Goal: Navigation & Orientation: Find specific page/section

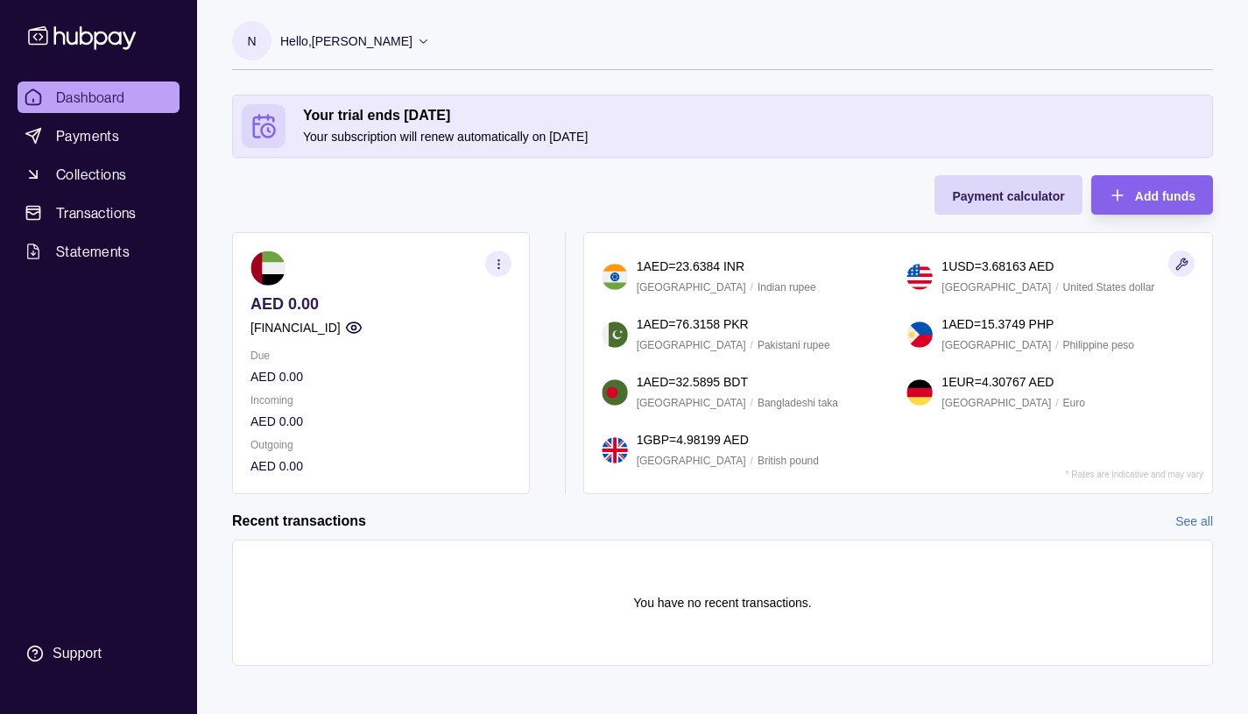
click at [356, 326] on circle "button" at bounding box center [353, 328] width 4 height 4
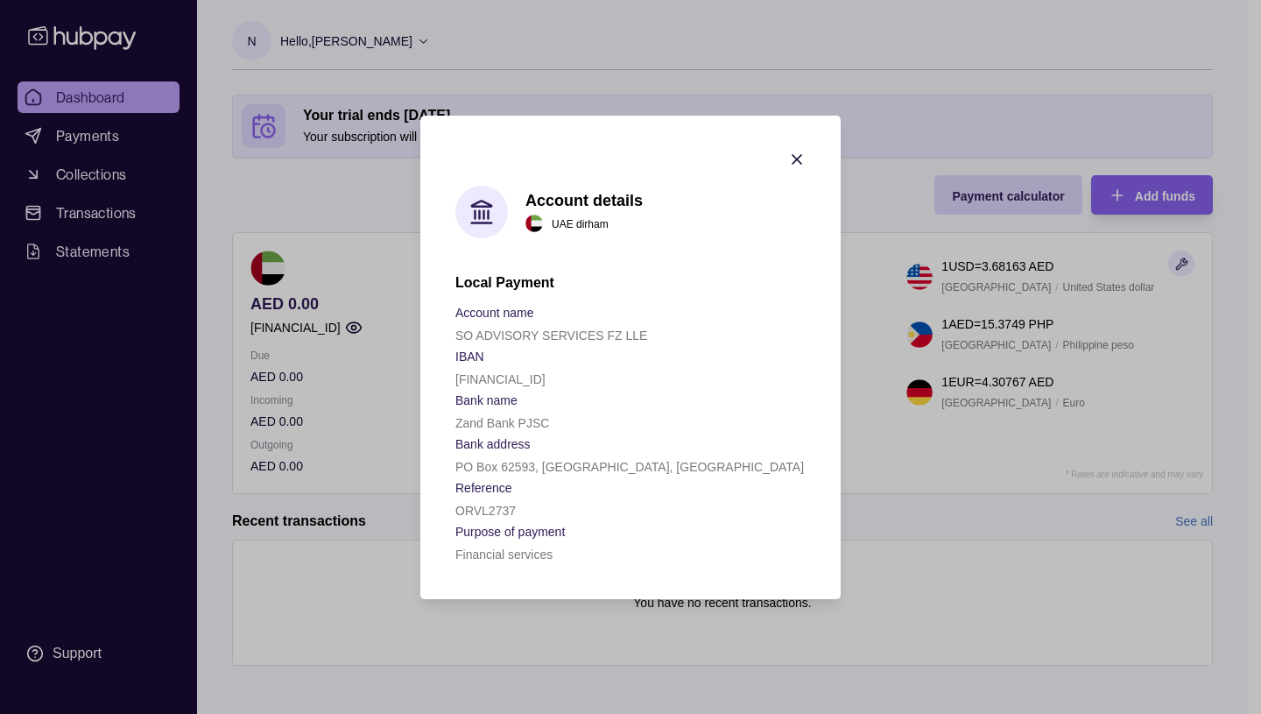
click at [796, 158] on icon "button" at bounding box center [797, 159] width 9 height 9
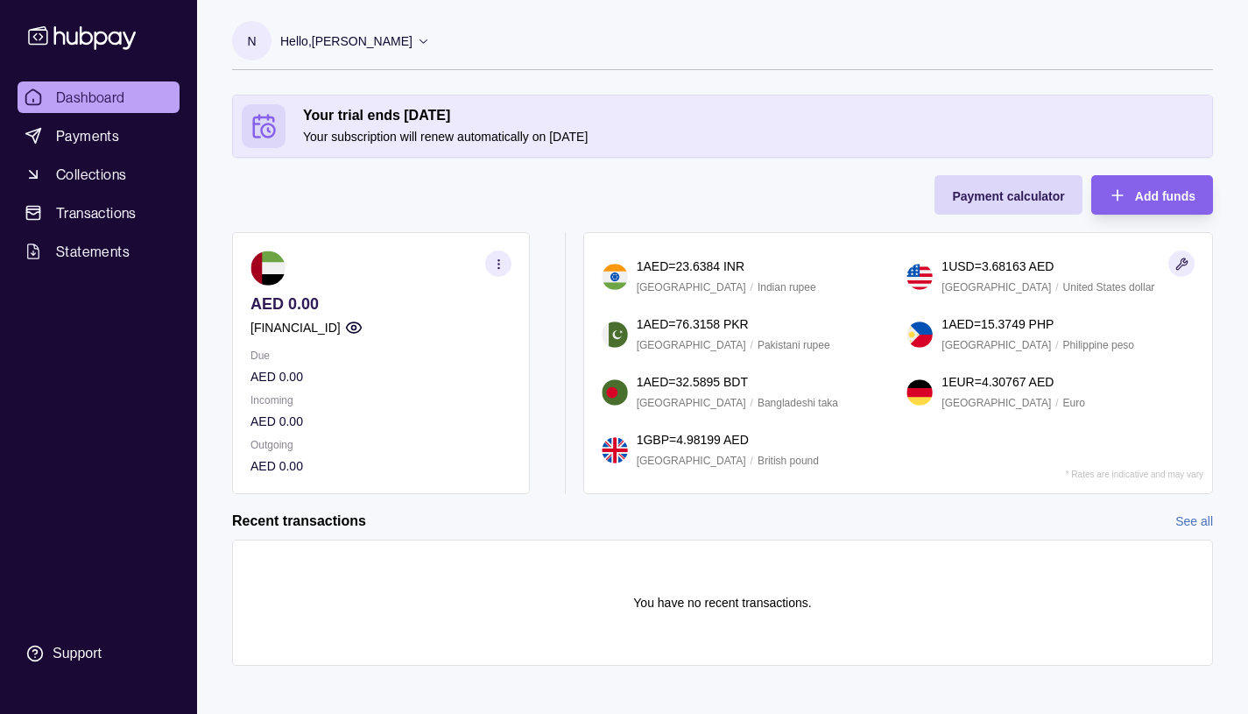
click at [430, 38] on icon at bounding box center [423, 40] width 13 height 13
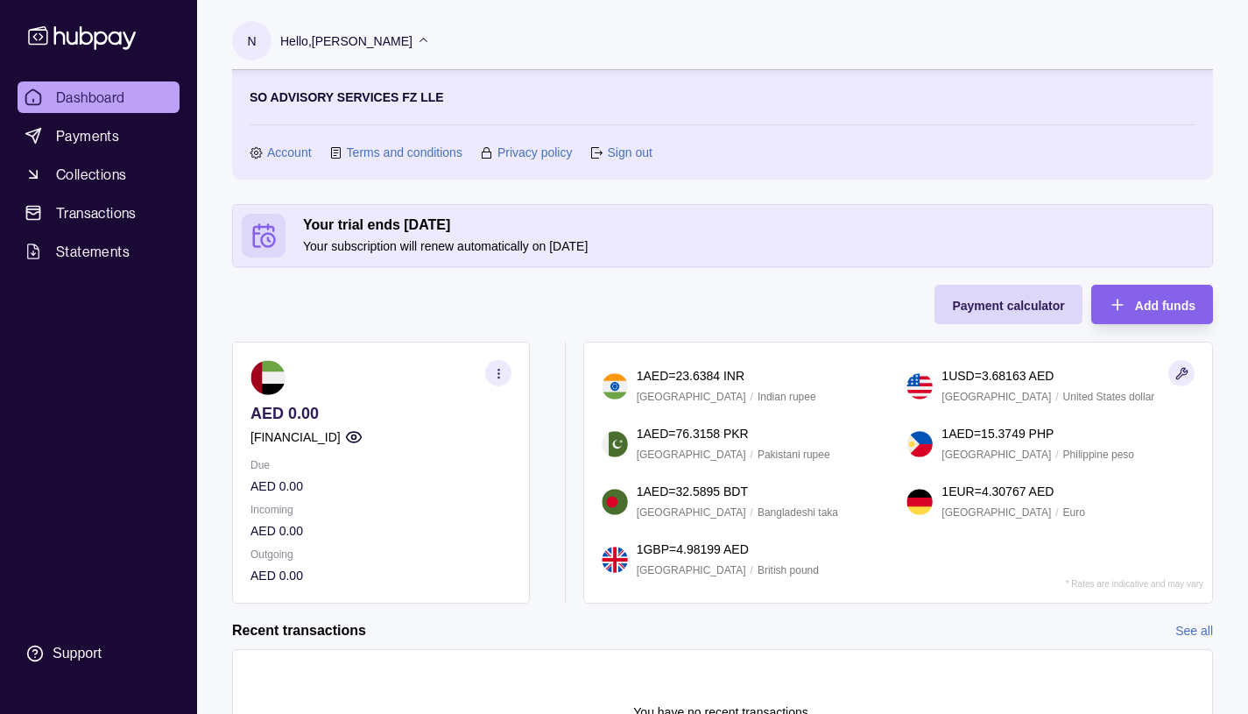
click at [864, 650] on div "You have no recent transactions." at bounding box center [722, 712] width 981 height 126
click at [295, 152] on link "Account" at bounding box center [289, 152] width 45 height 19
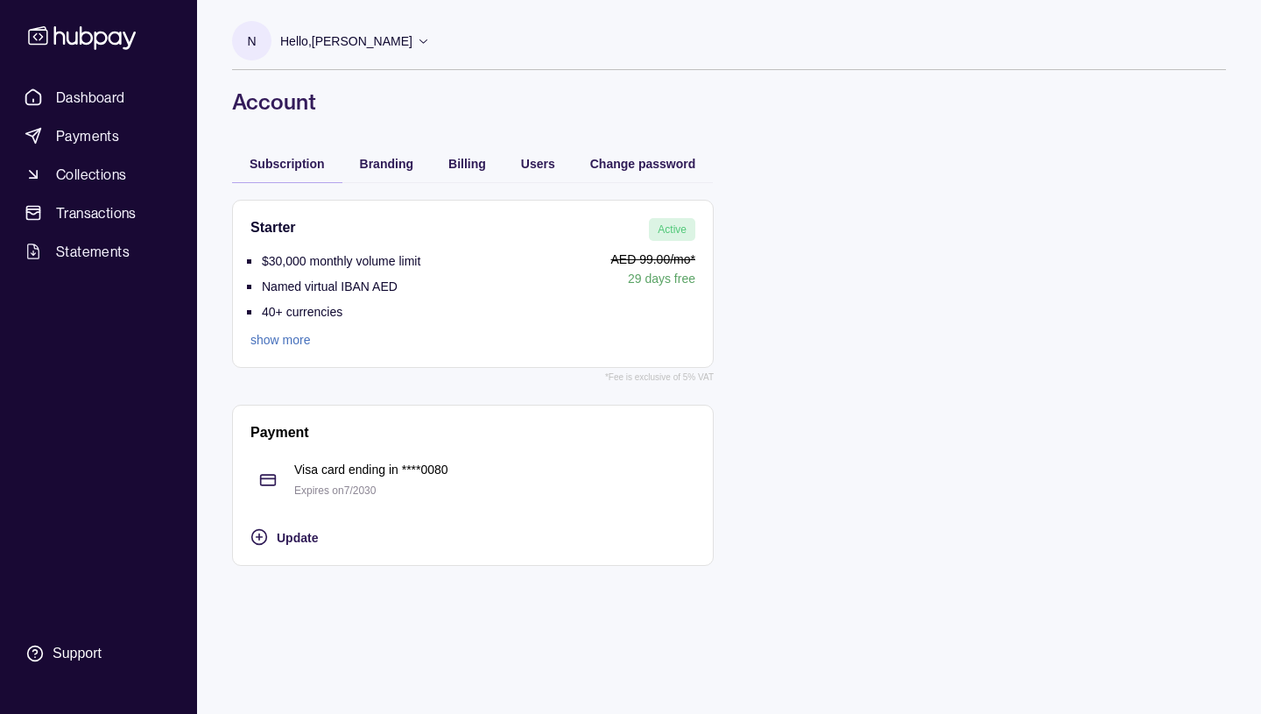
click at [272, 335] on link "show more" at bounding box center [335, 339] width 170 height 19
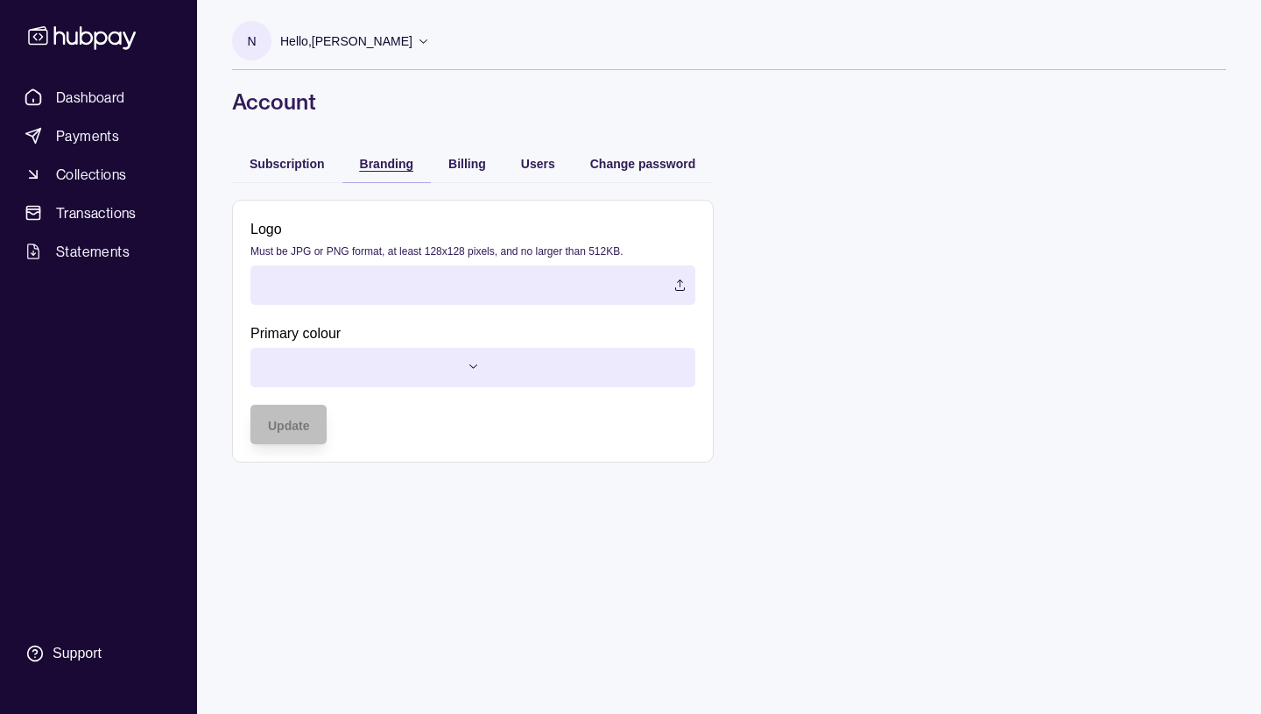
click at [396, 163] on span "Branding" at bounding box center [386, 164] width 53 height 14
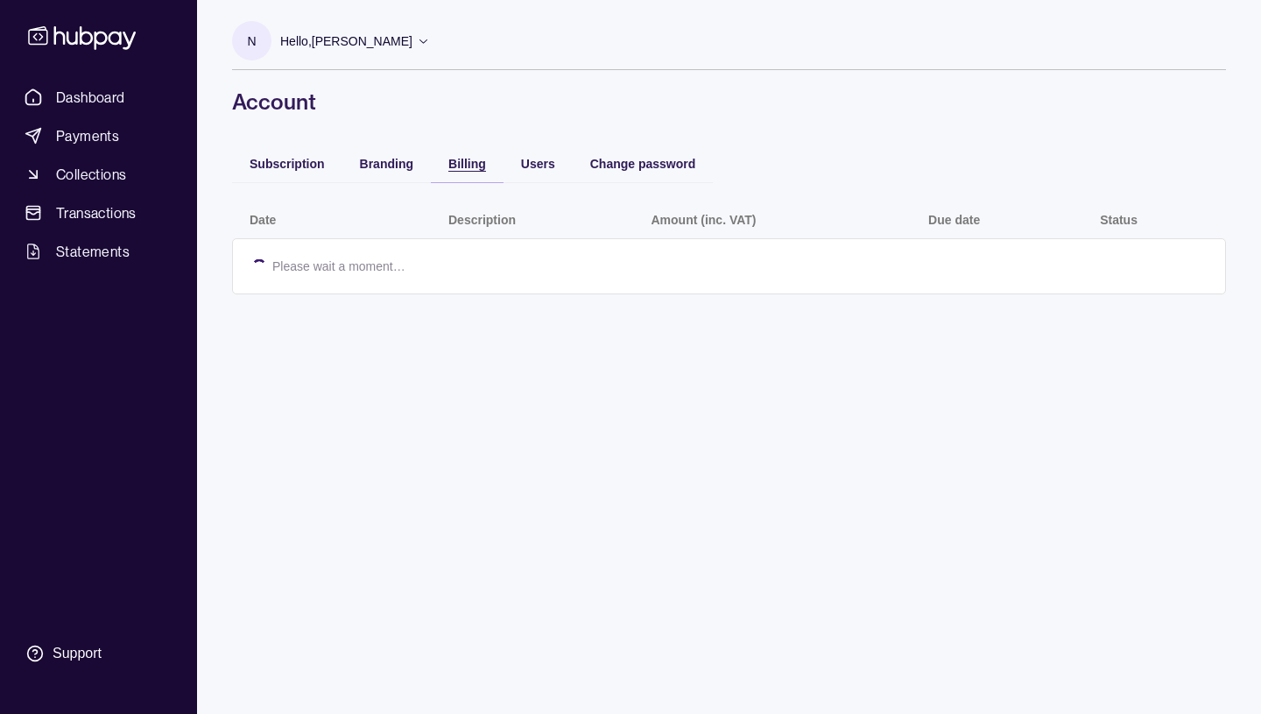
click at [463, 162] on span "Billing" at bounding box center [467, 164] width 38 height 14
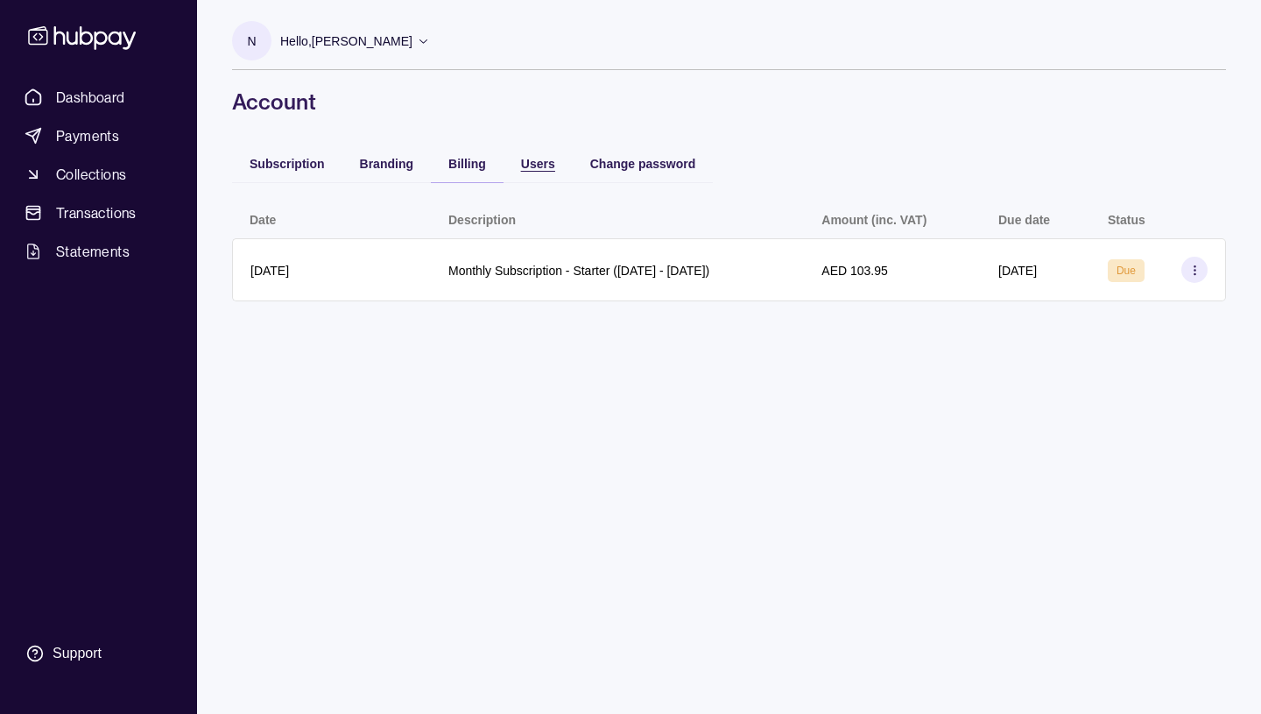
click at [538, 166] on span "Users" at bounding box center [538, 164] width 34 height 14
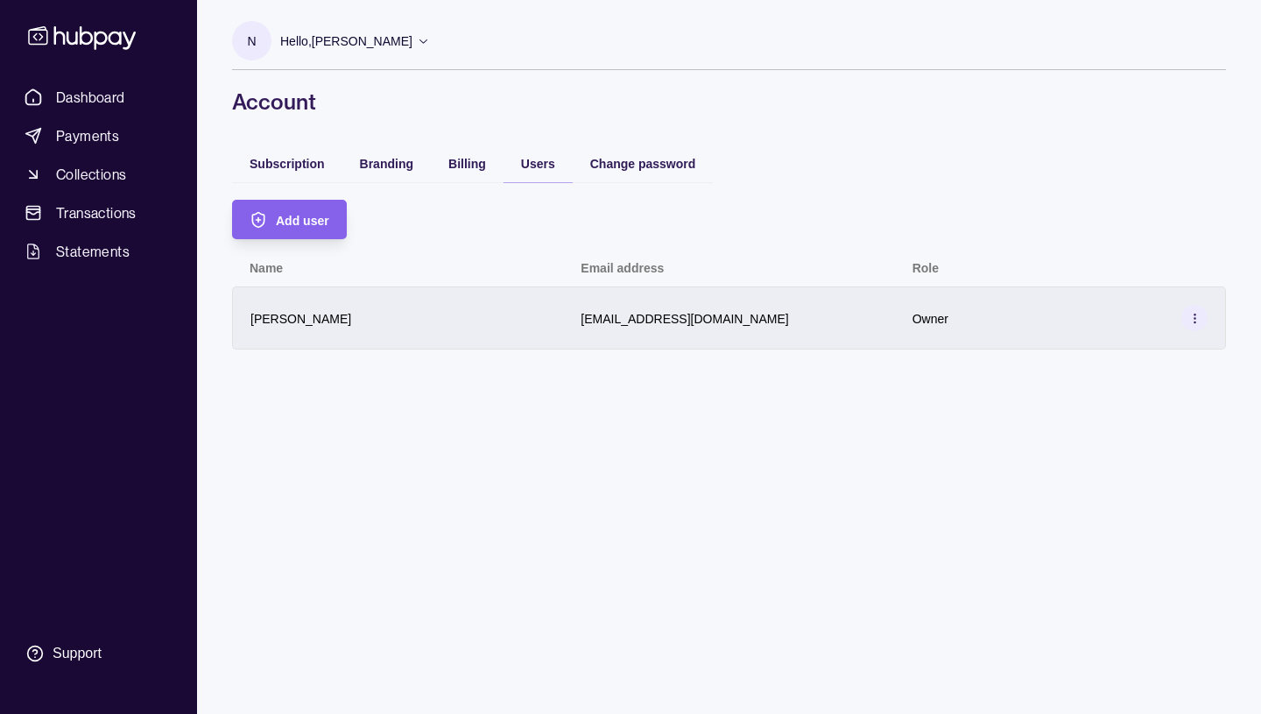
click at [1194, 317] on icon at bounding box center [1194, 318] width 13 height 13
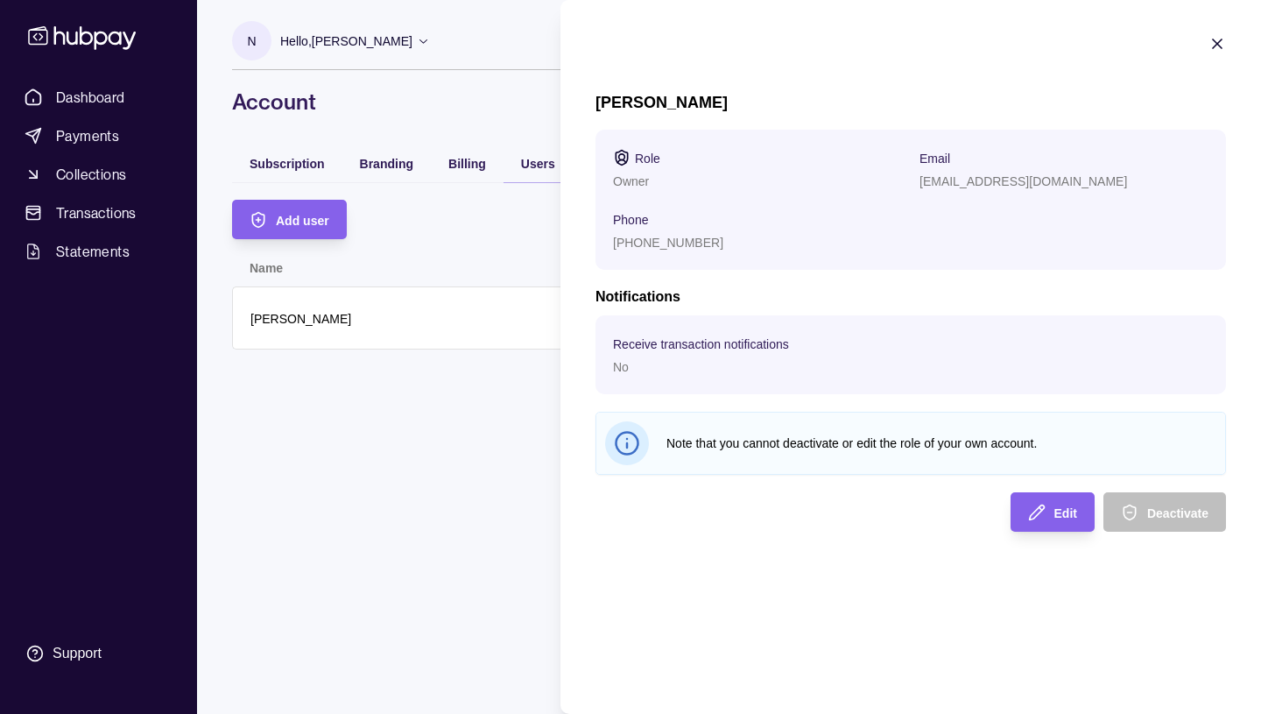
click at [449, 498] on html "Dashboard Payments Collections Transactions Statements Support N Hello, [PERSON…" at bounding box center [630, 357] width 1261 height 714
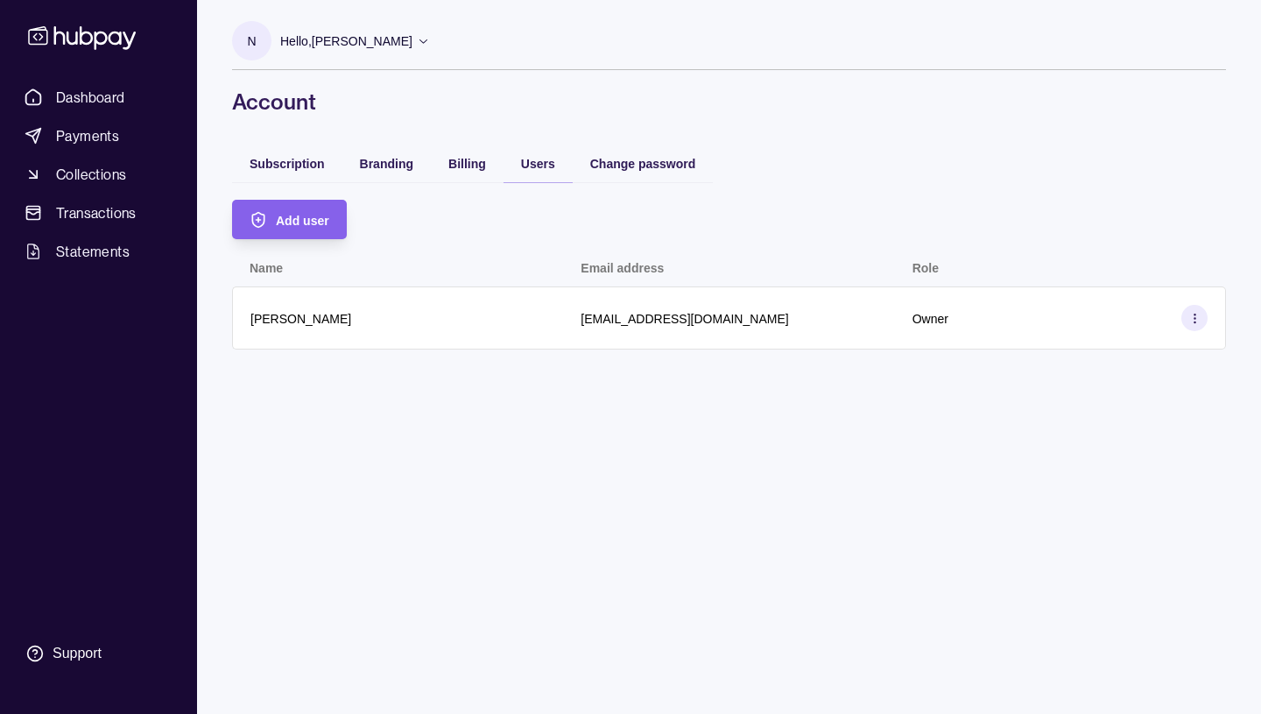
click at [430, 39] on icon at bounding box center [423, 40] width 13 height 13
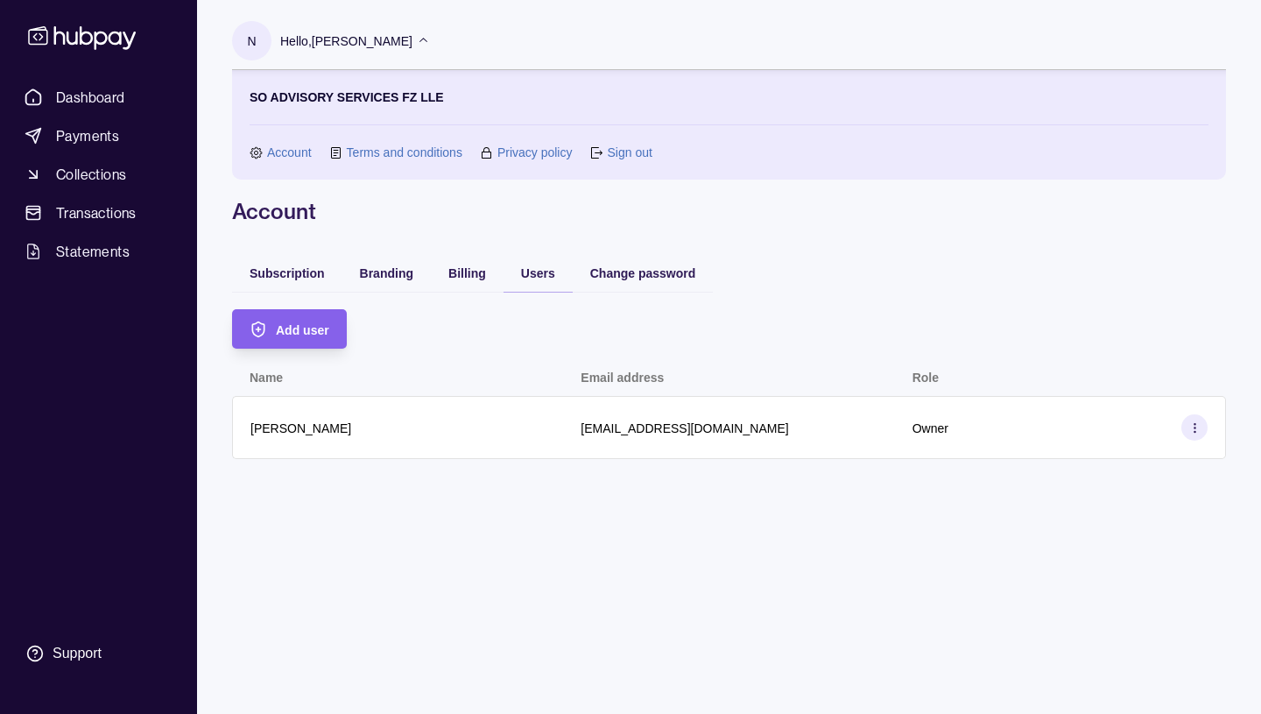
click at [394, 590] on div "N Hello, [PERSON_NAME] SO ADVISORY SERVICES FZ LLE Account Terms and conditions…" at bounding box center [729, 357] width 1064 height 714
click at [76, 95] on span "Dashboard" at bounding box center [90, 97] width 69 height 21
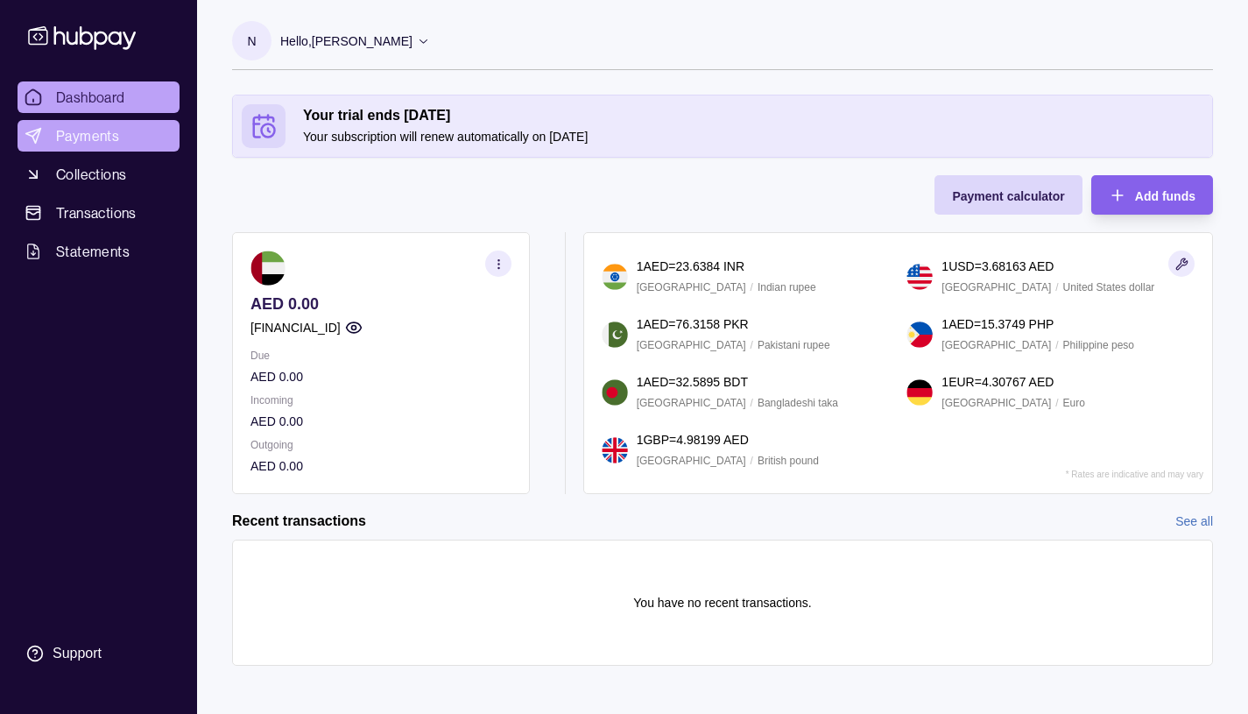
click at [89, 134] on span "Payments" at bounding box center [87, 135] width 63 height 21
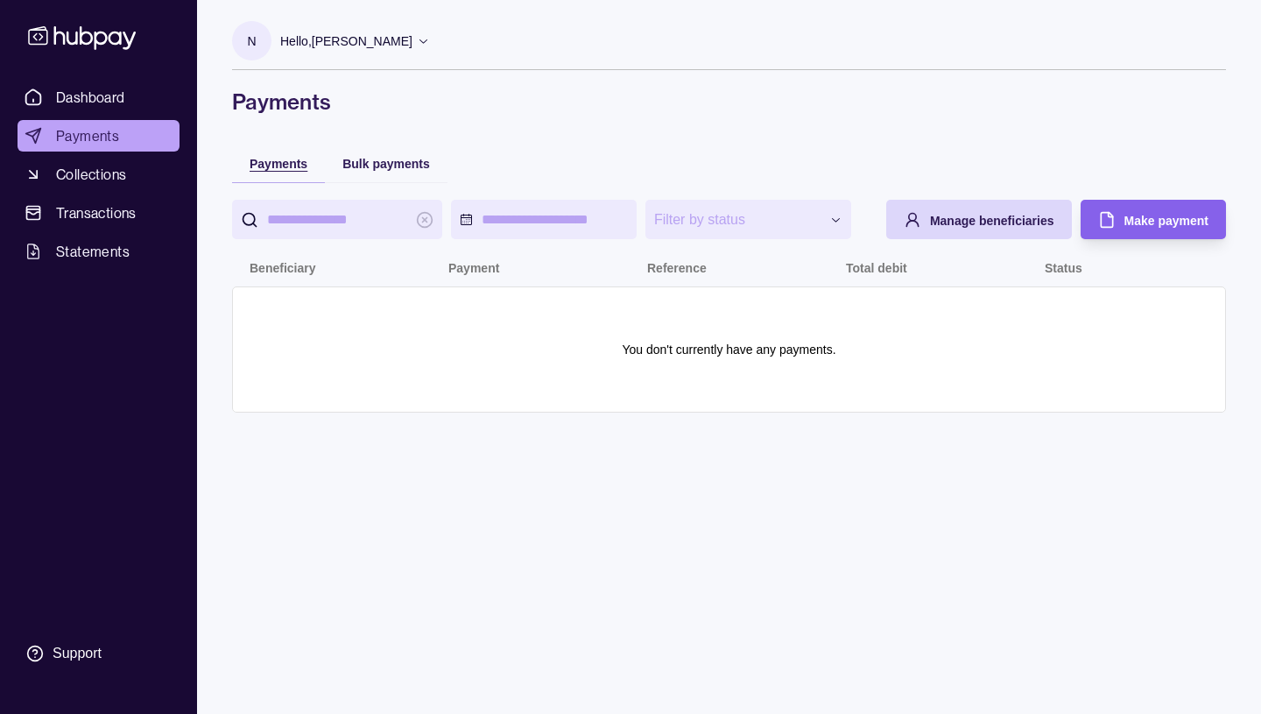
click at [285, 163] on span "Payments" at bounding box center [279, 164] width 58 height 14
click at [81, 175] on span "Collections" at bounding box center [91, 174] width 70 height 21
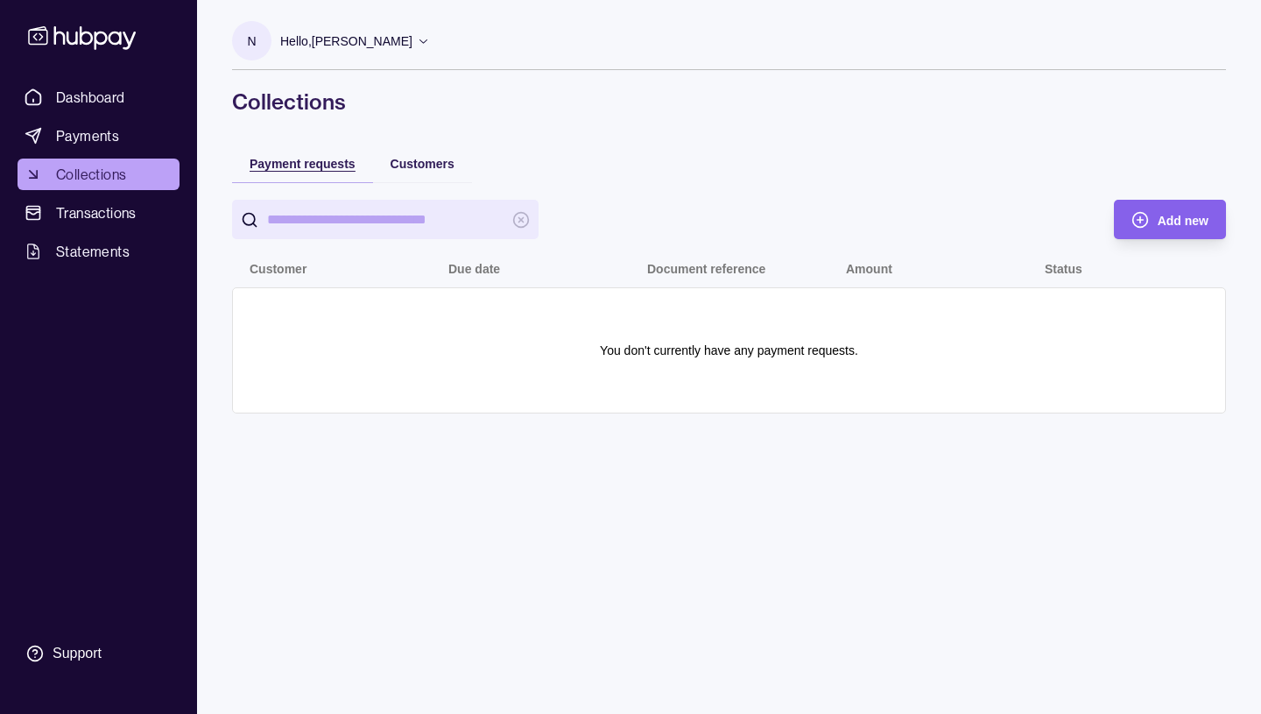
click at [325, 162] on span "Payment requests" at bounding box center [303, 164] width 106 height 14
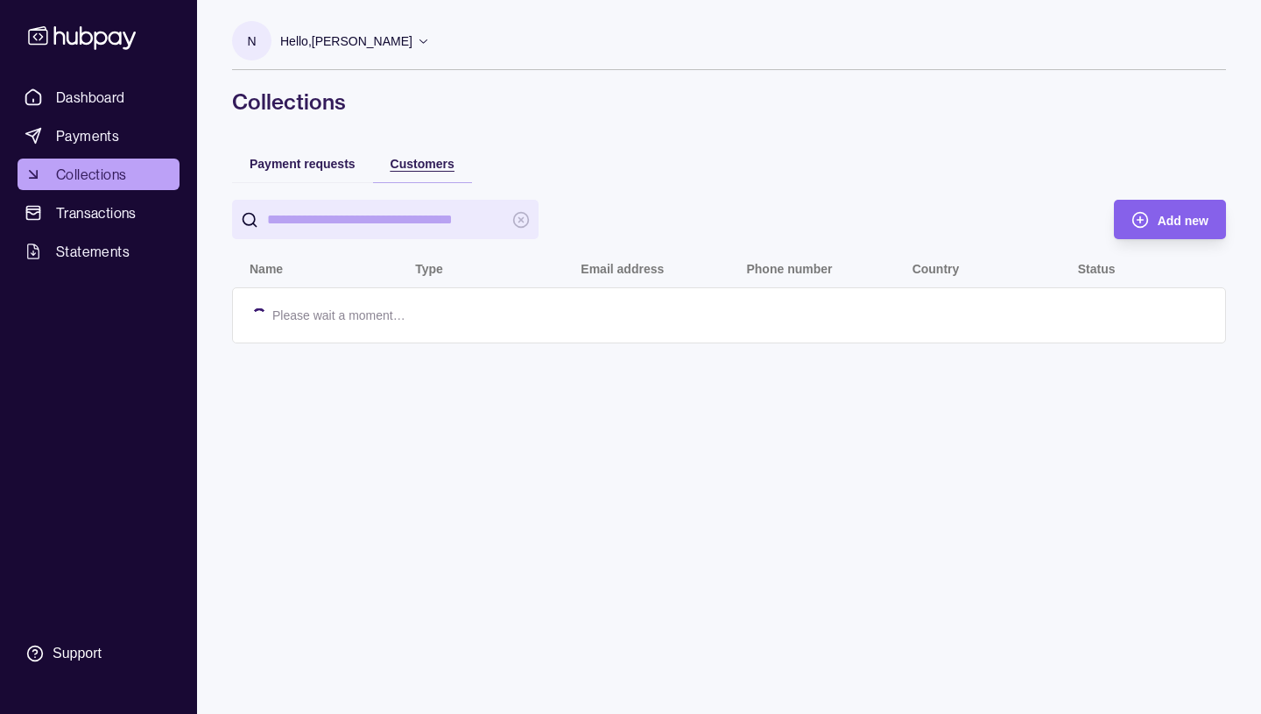
click at [418, 162] on span "Customers" at bounding box center [423, 164] width 64 height 14
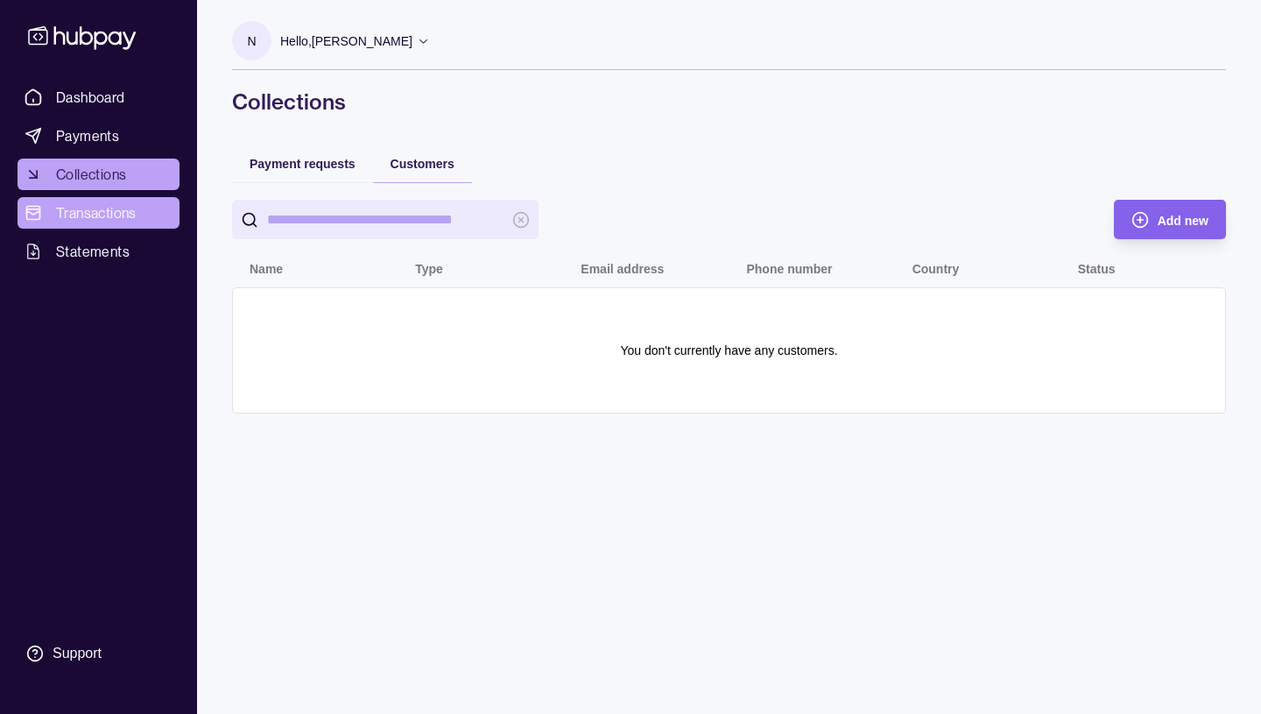
click at [88, 212] on span "Transactions" at bounding box center [96, 212] width 81 height 21
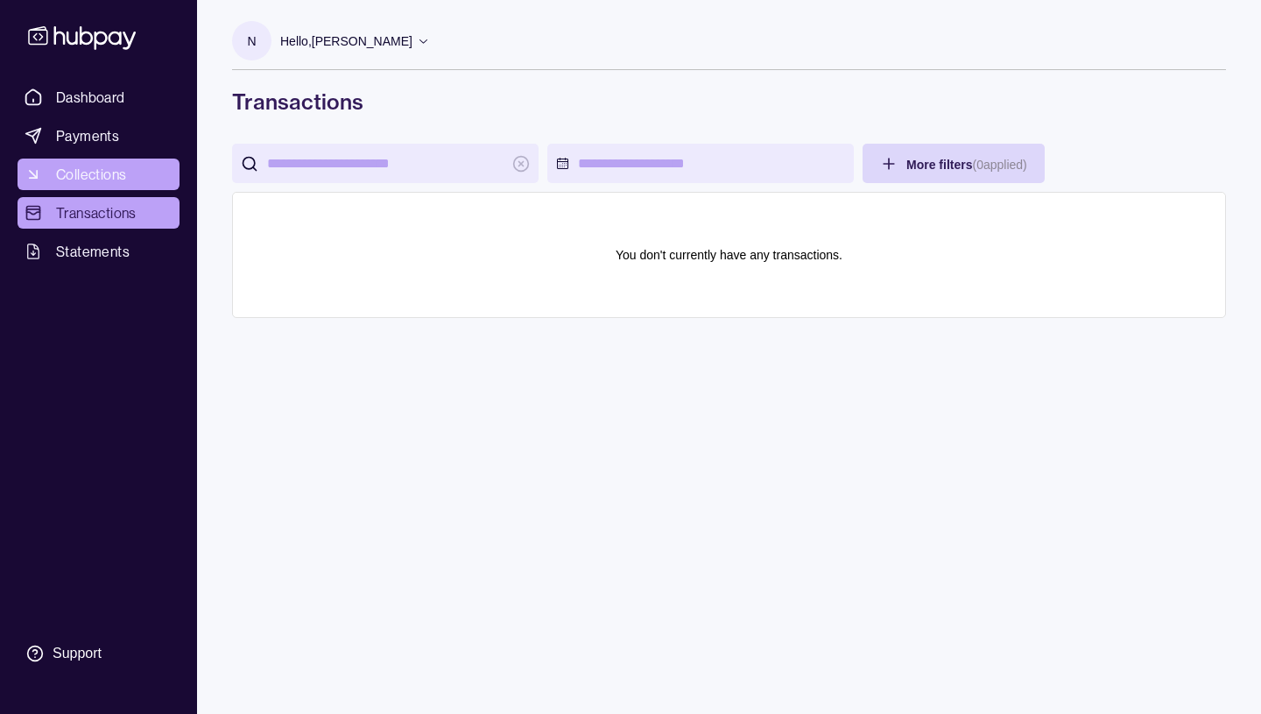
click at [74, 175] on span "Collections" at bounding box center [91, 174] width 70 height 21
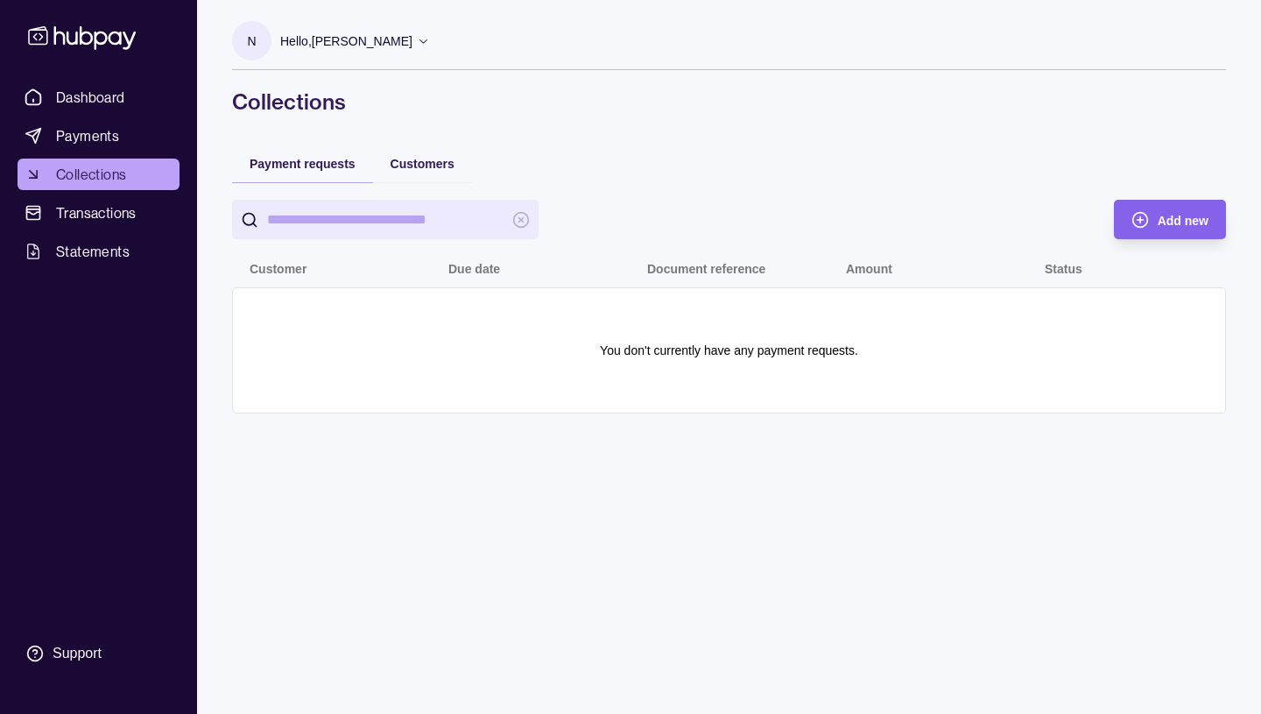
click at [251, 33] on p "N" at bounding box center [251, 41] width 9 height 19
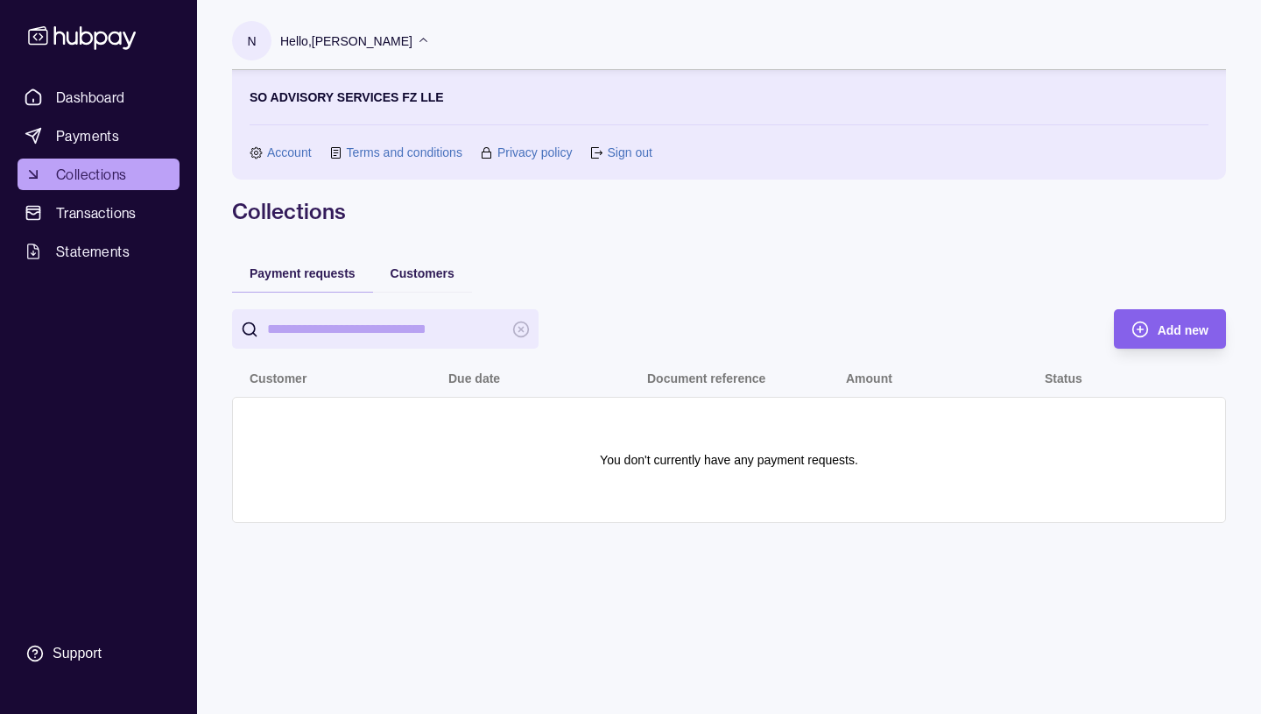
click at [635, 153] on link "Sign out" at bounding box center [629, 152] width 45 height 19
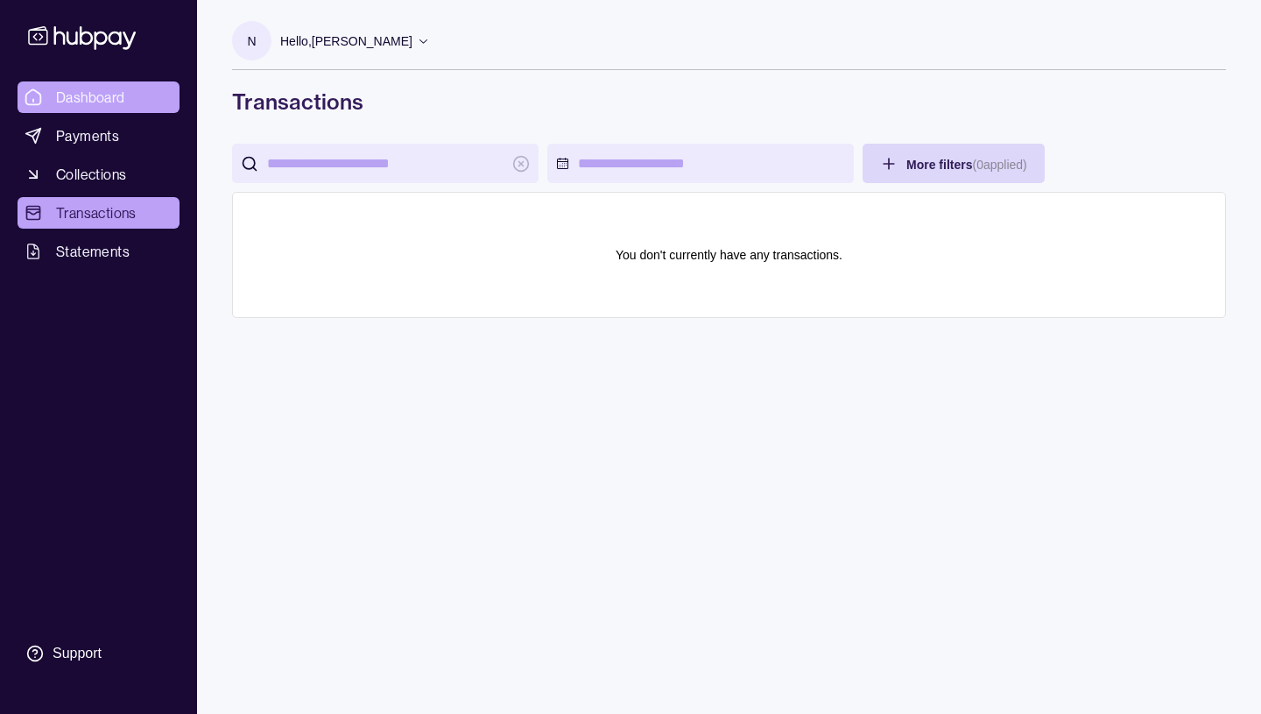
click at [91, 100] on span "Dashboard" at bounding box center [90, 97] width 69 height 21
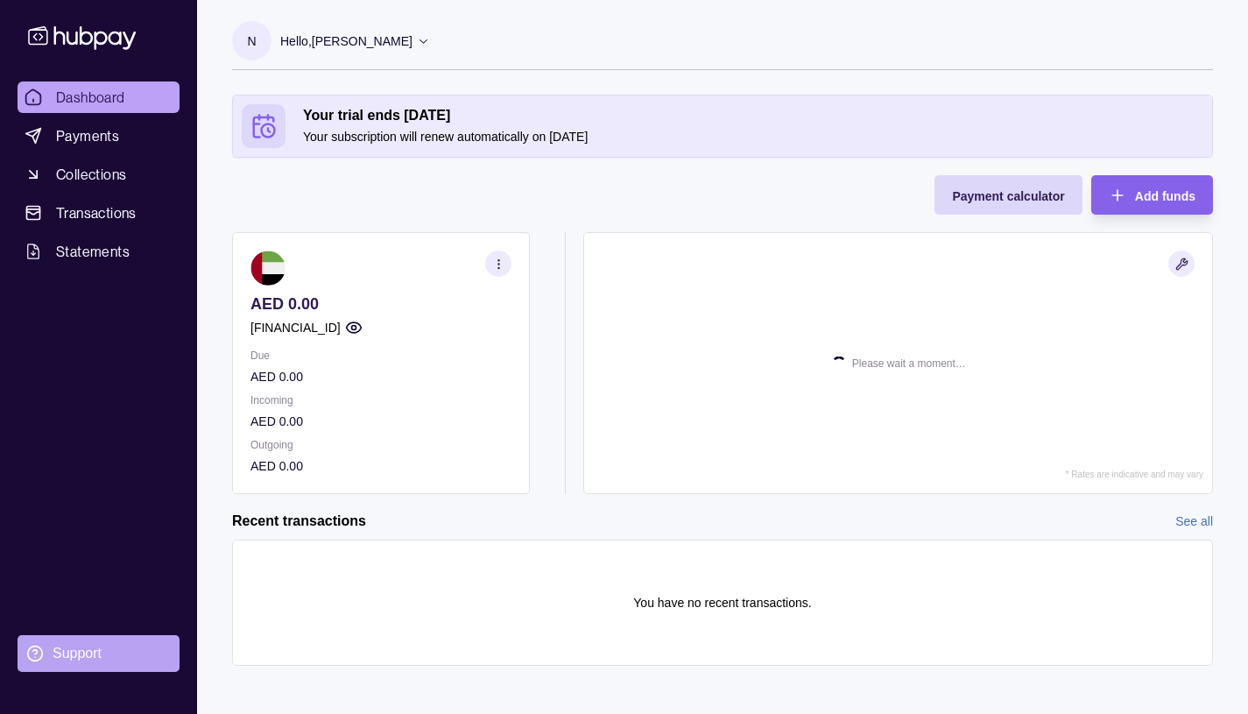
click at [52, 648] on section "Support" at bounding box center [99, 653] width 162 height 37
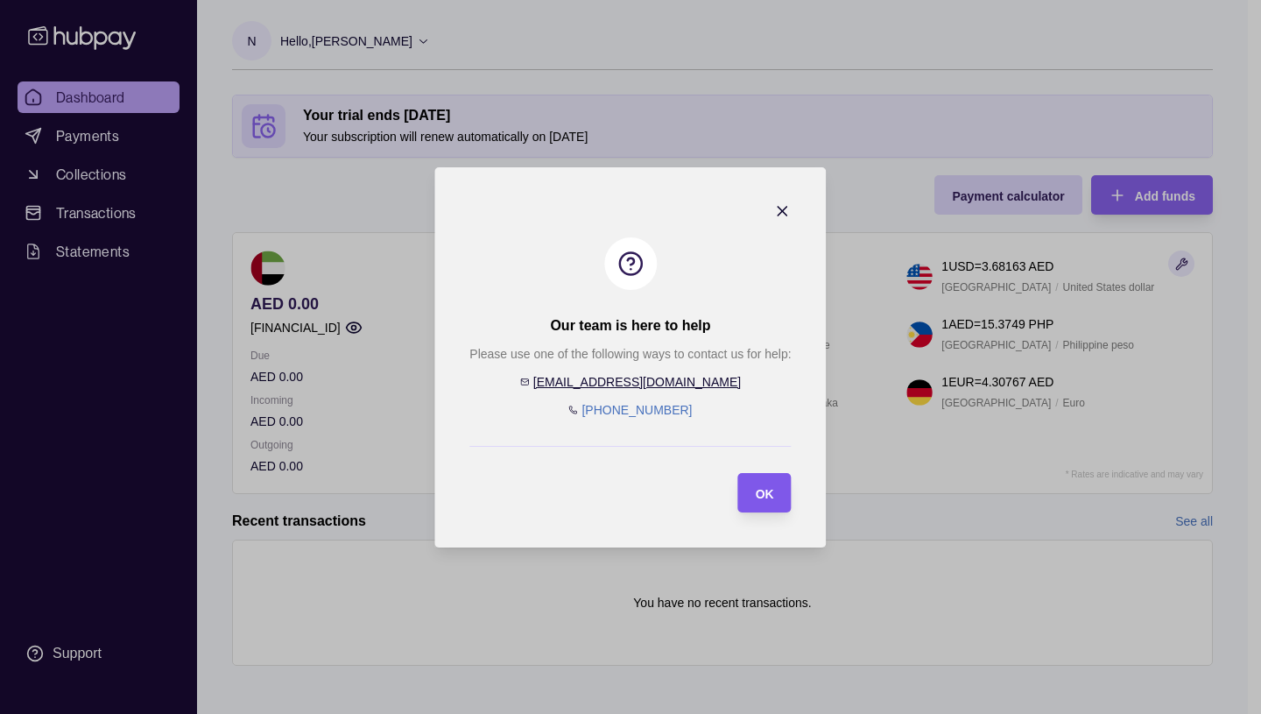
click at [770, 490] on span "OK" at bounding box center [765, 493] width 18 height 14
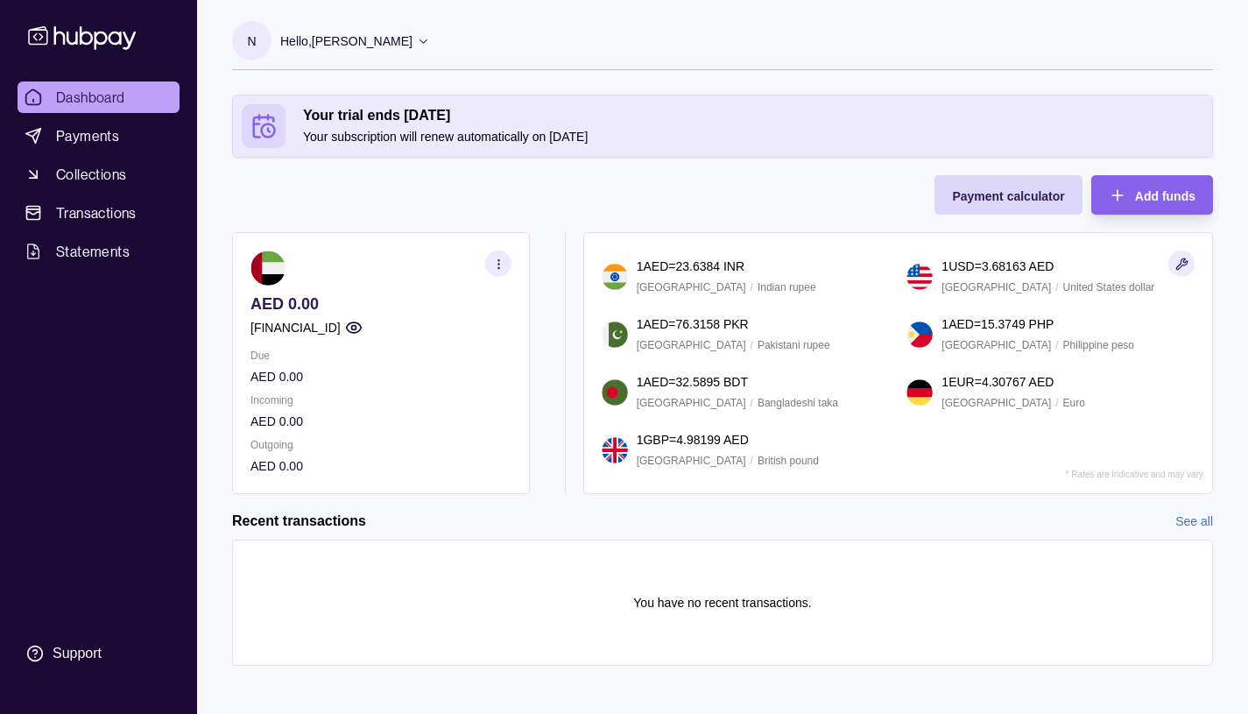
click at [1192, 519] on link "See all" at bounding box center [1194, 520] width 38 height 19
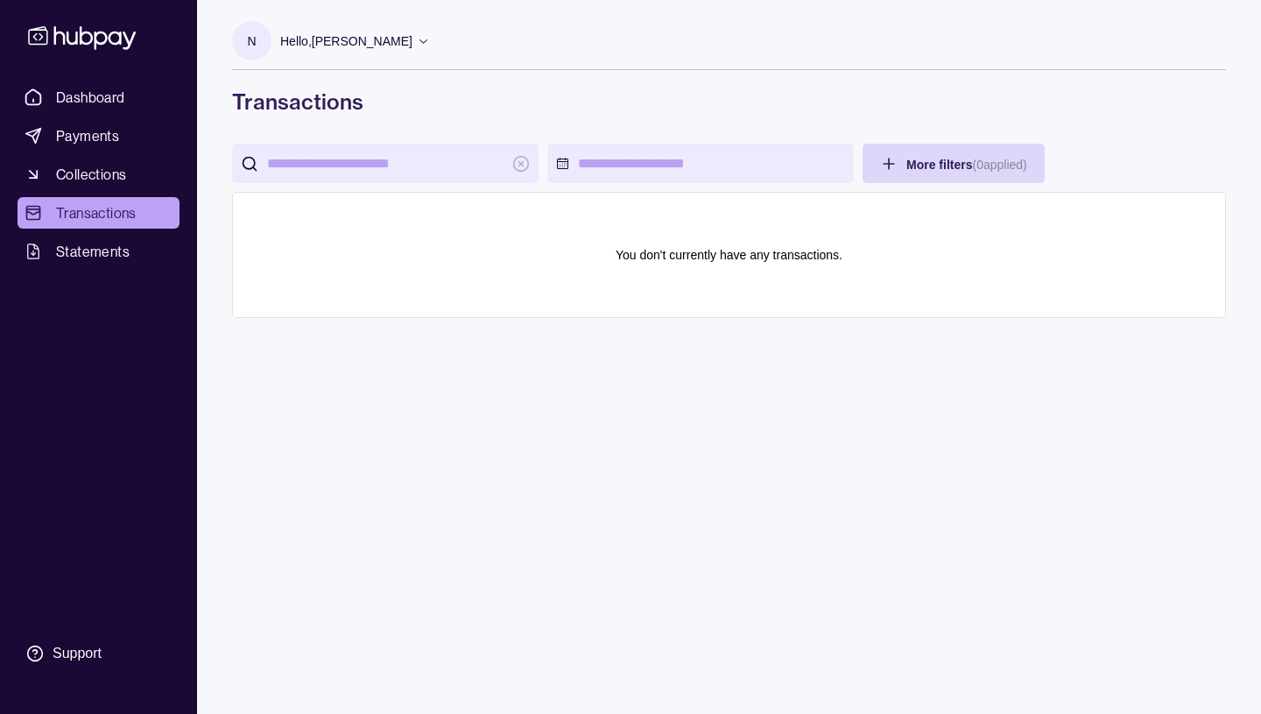
click at [671, 463] on html "Dashboard Payments Collections Transactions Statements Support N Hello, NIKKI W…" at bounding box center [630, 357] width 1261 height 714
click at [84, 172] on span "Collections" at bounding box center [91, 174] width 70 height 21
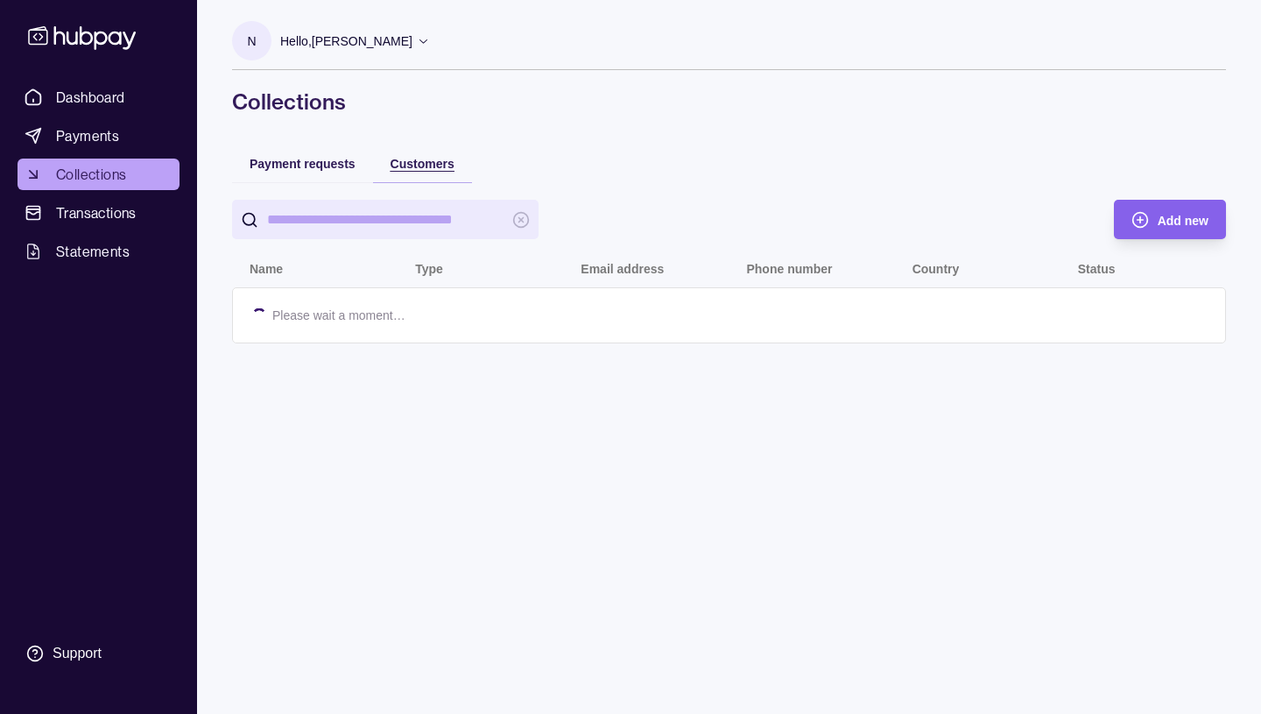
click at [427, 165] on span "Customers" at bounding box center [423, 164] width 64 height 14
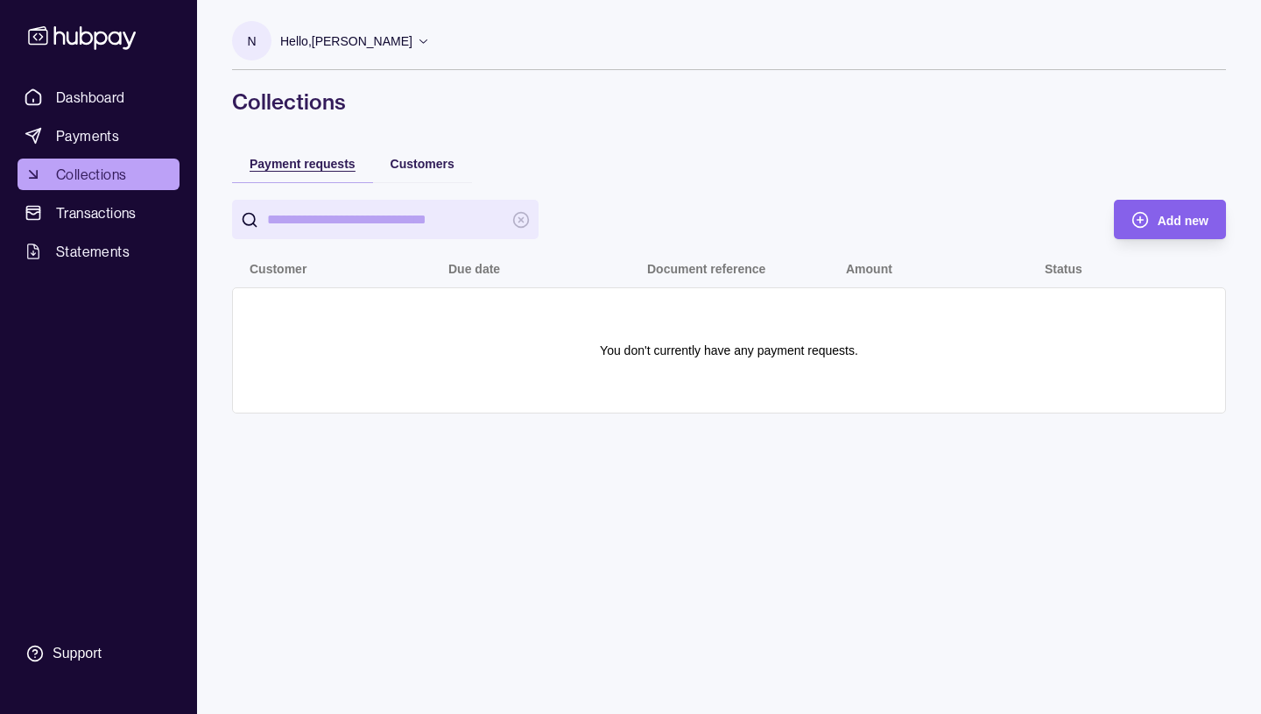
click at [294, 166] on span "Payment requests" at bounding box center [303, 164] width 106 height 14
click at [324, 165] on span "Payment requests" at bounding box center [303, 164] width 106 height 14
click at [338, 161] on span "Payment requests" at bounding box center [303, 164] width 106 height 14
click at [891, 139] on div "N Hello, NIKKI WESTON-GRANT SO ADVISORY SERVICES FZ LLE Account Terms and condi…" at bounding box center [729, 215] width 1064 height 431
click at [75, 91] on span "Dashboard" at bounding box center [90, 97] width 69 height 21
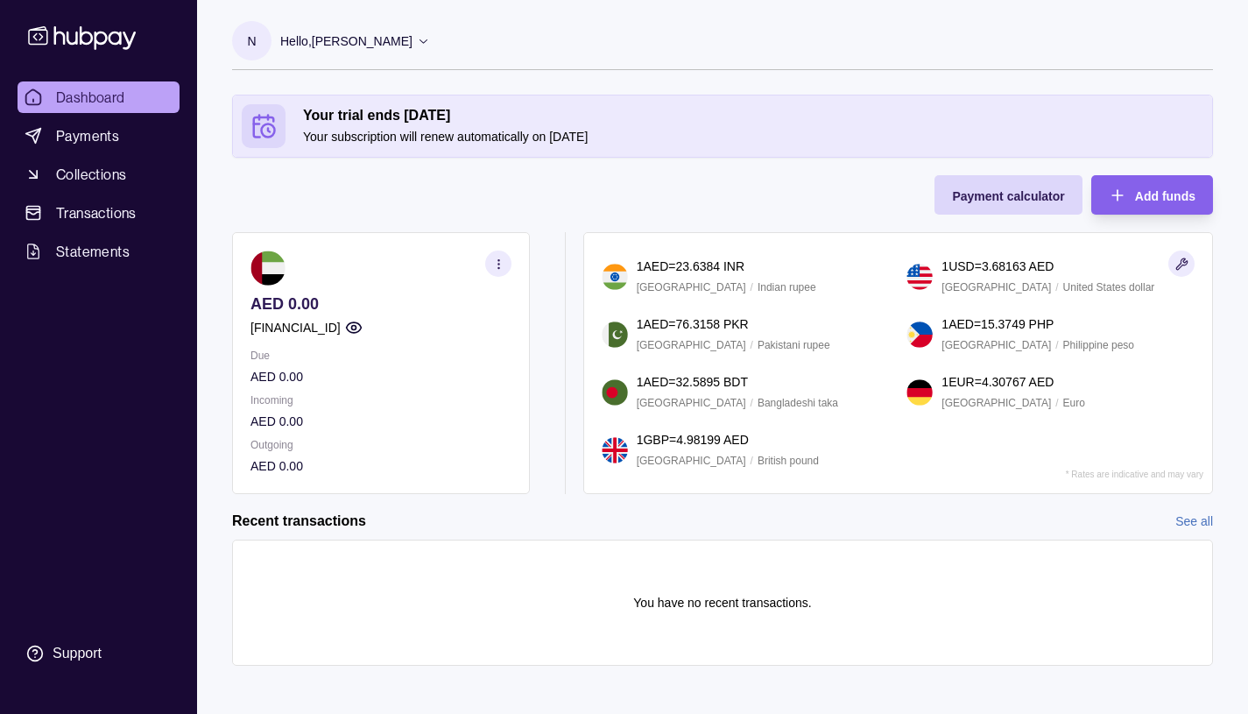
click at [497, 259] on icon "button" at bounding box center [498, 263] width 13 height 13
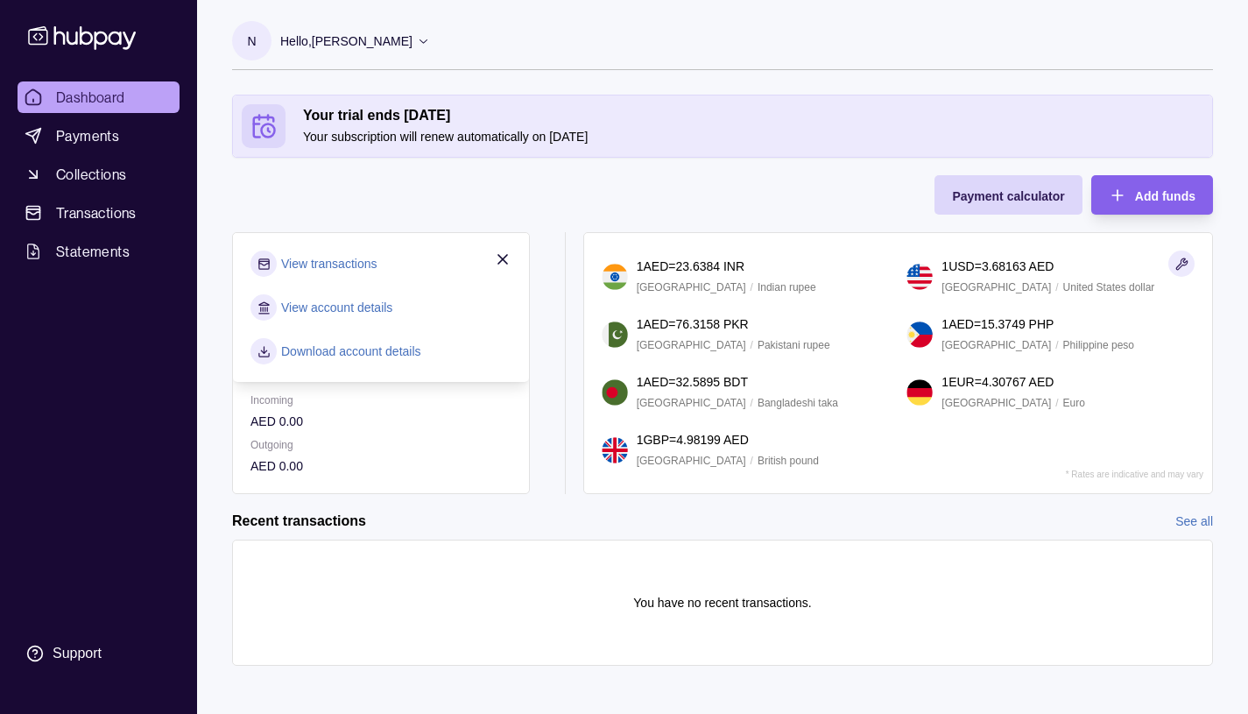
click at [315, 262] on link "View transactions" at bounding box center [328, 263] width 95 height 19
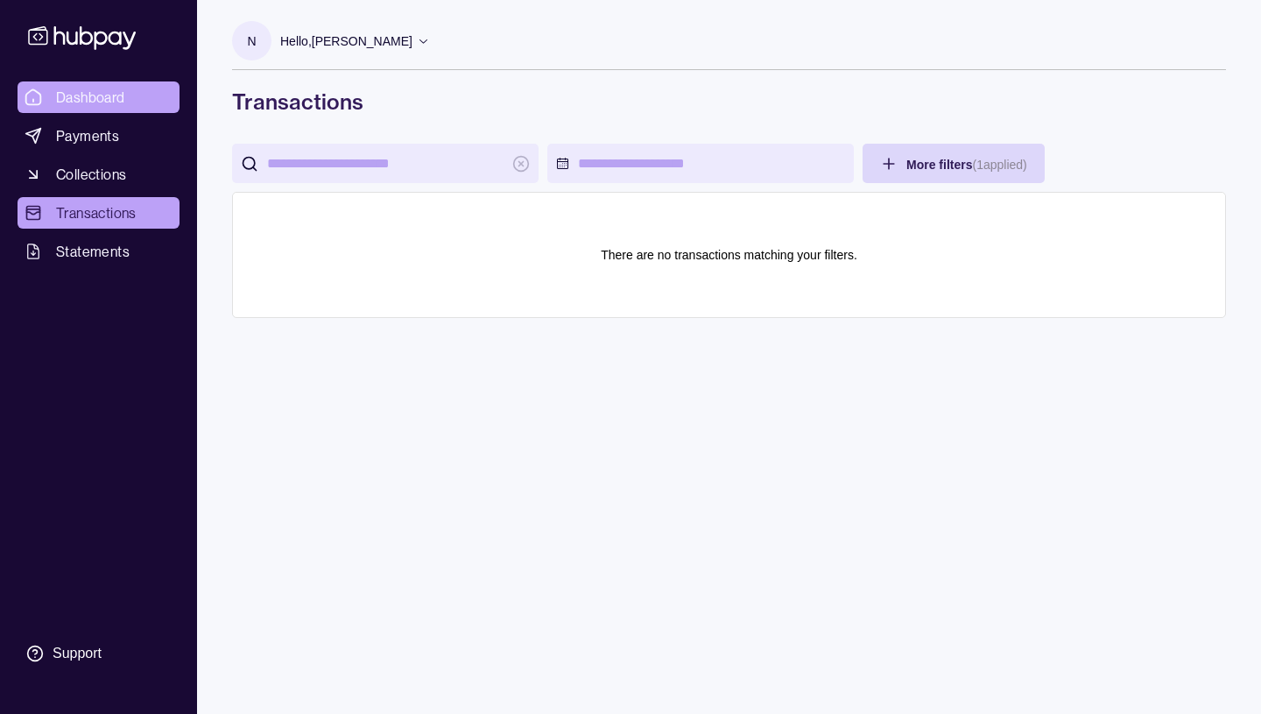
click at [96, 95] on span "Dashboard" at bounding box center [90, 97] width 69 height 21
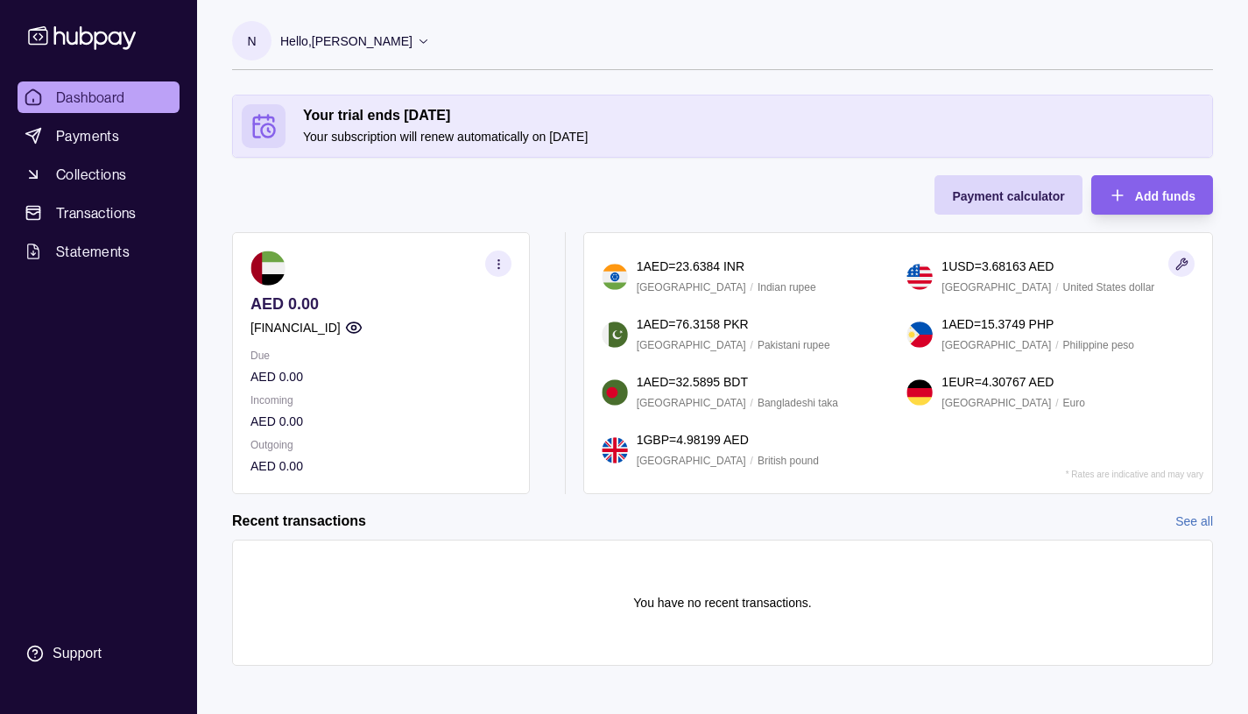
click at [498, 263] on icon "button" at bounding box center [498, 263] width 13 height 13
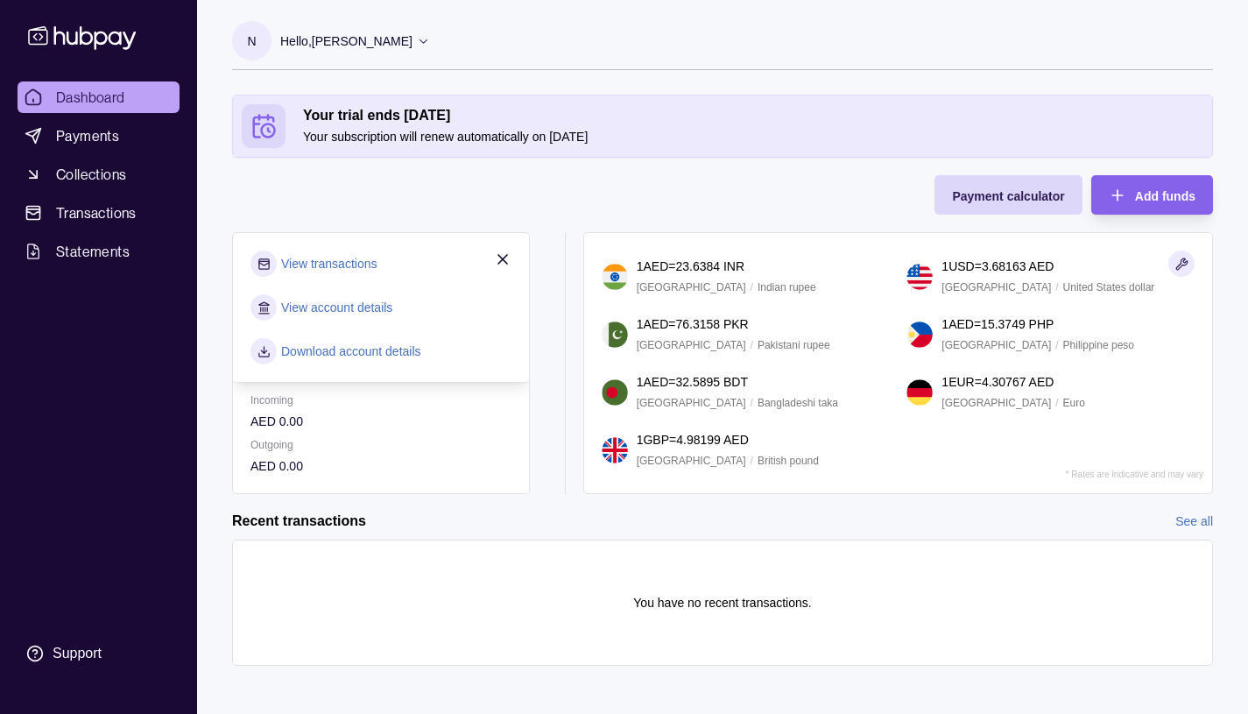
click at [319, 307] on link "View account details" at bounding box center [336, 307] width 111 height 19
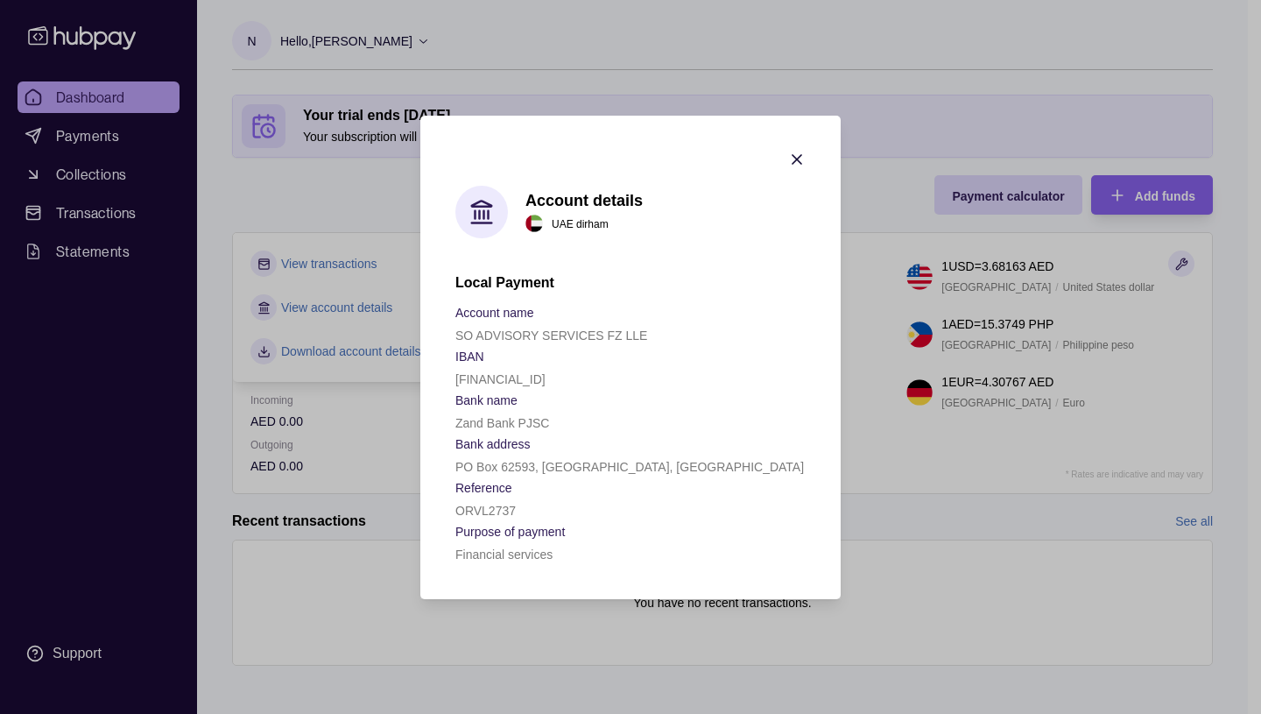
click at [477, 214] on icon at bounding box center [482, 212] width 26 height 26
click at [797, 156] on icon "button" at bounding box center [797, 160] width 18 height 18
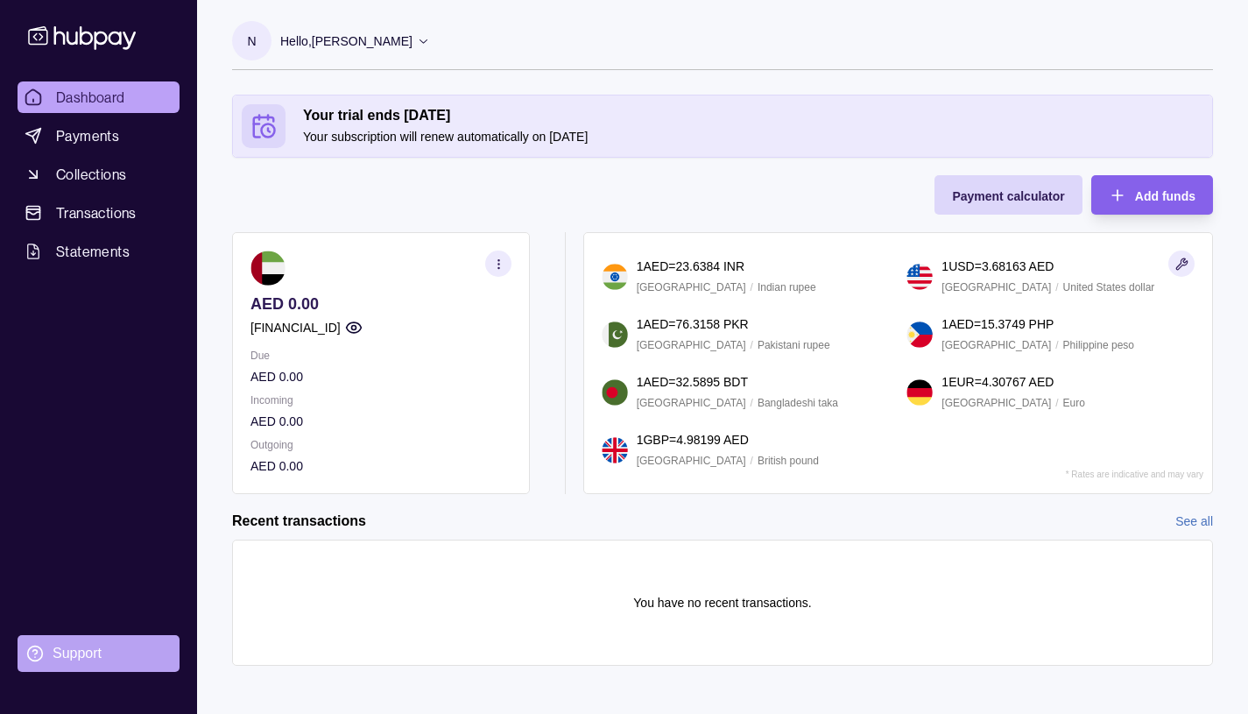
click at [40, 654] on icon at bounding box center [35, 654] width 18 height 18
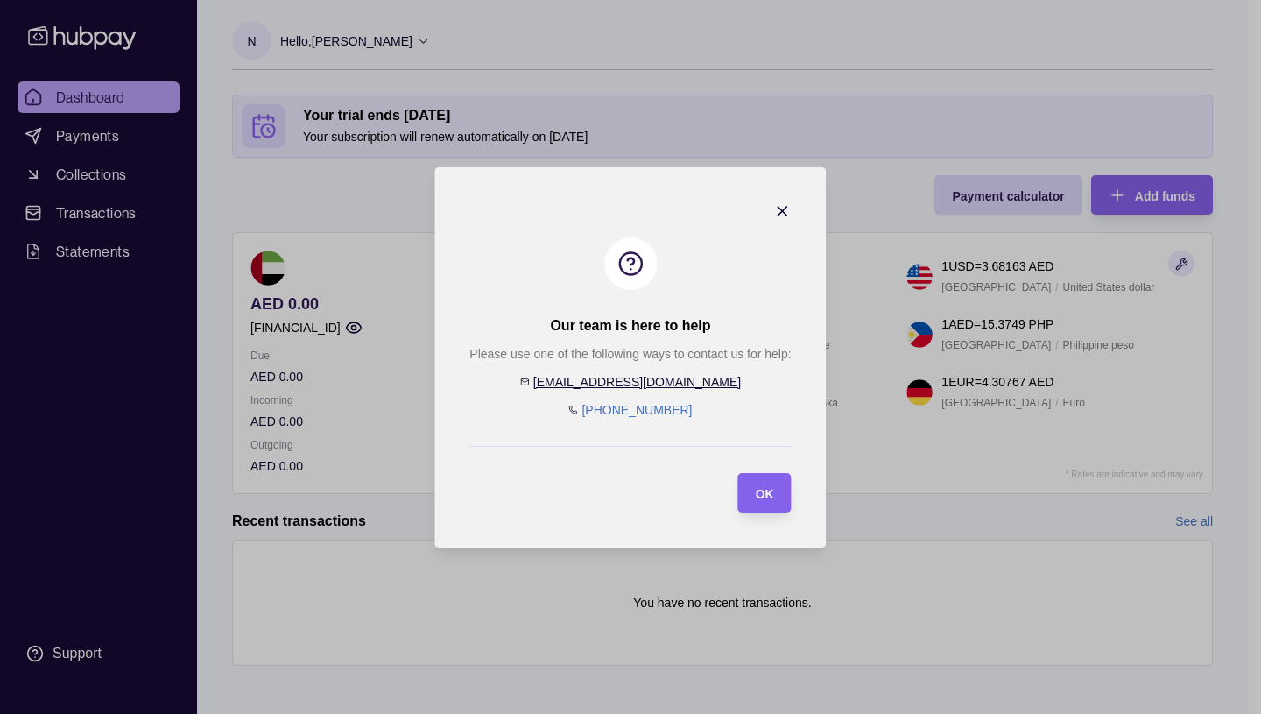
click at [780, 209] on icon "button" at bounding box center [783, 211] width 9 height 9
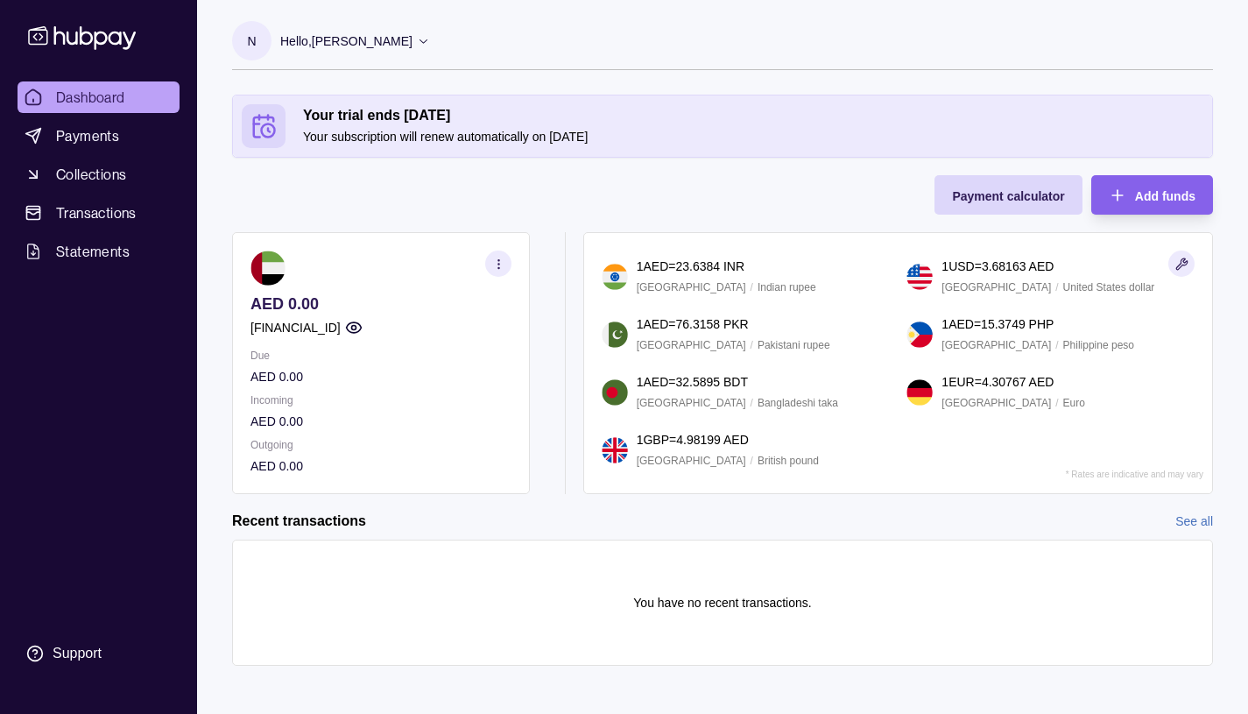
click at [430, 41] on icon at bounding box center [423, 40] width 13 height 13
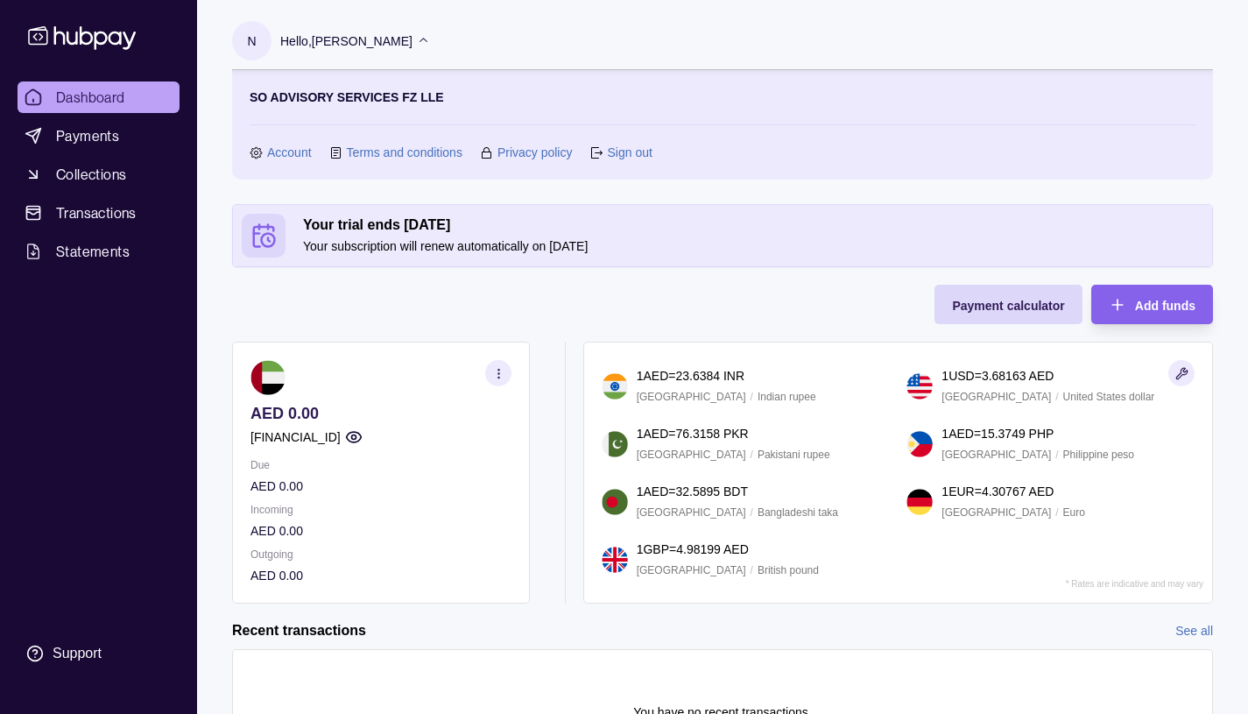
click at [382, 151] on link "Terms and conditions" at bounding box center [405, 152] width 116 height 19
